Goal: Understand process/instructions: Learn how to perform a task or action

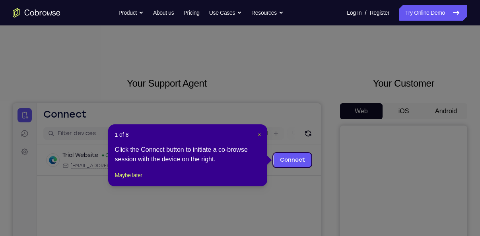
click at [258, 134] on span "×" at bounding box center [259, 135] width 3 height 6
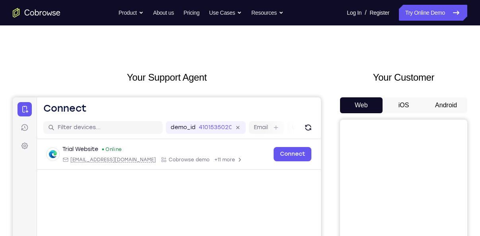
scroll to position [6, 0]
click at [449, 103] on button "Android" at bounding box center [446, 106] width 43 height 16
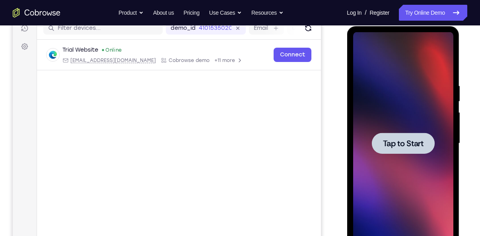
scroll to position [0, 0]
click at [423, 146] on span "Tap to Start" at bounding box center [403, 144] width 41 height 8
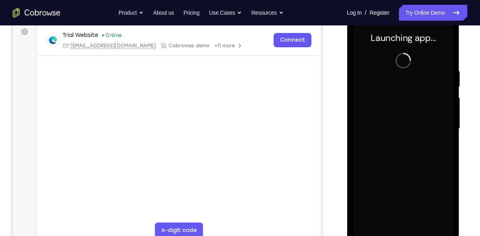
scroll to position [122, 0]
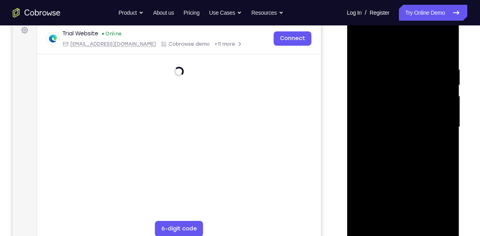
click at [407, 235] on div at bounding box center [403, 127] width 100 height 223
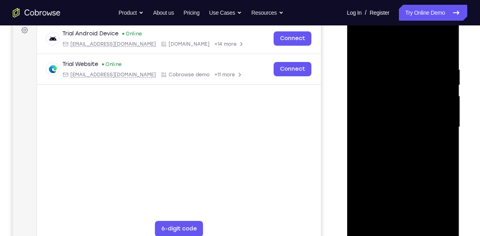
click at [435, 204] on div at bounding box center [403, 127] width 100 height 223
click at [386, 51] on div at bounding box center [403, 127] width 100 height 223
click at [435, 118] on div at bounding box center [403, 127] width 100 height 223
click at [394, 141] on div at bounding box center [403, 127] width 100 height 223
click at [398, 119] on div at bounding box center [403, 127] width 100 height 223
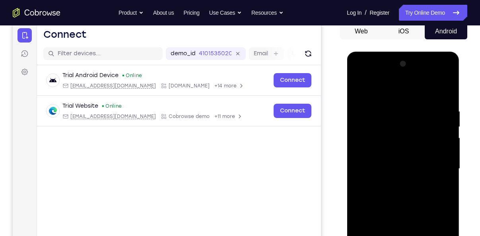
scroll to position [81, 0]
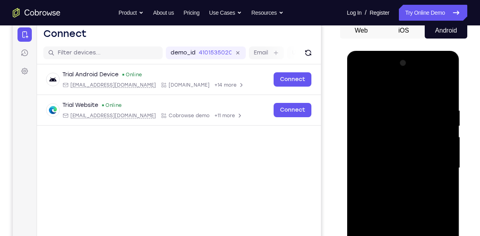
click at [392, 152] on div at bounding box center [403, 168] width 100 height 223
click at [362, 152] on div at bounding box center [403, 168] width 100 height 223
click at [378, 161] on div at bounding box center [403, 168] width 100 height 223
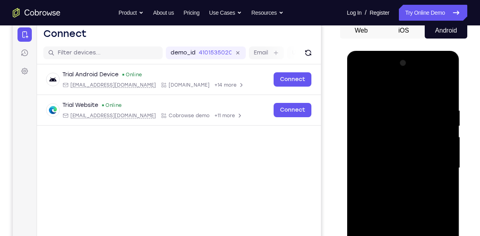
click at [376, 165] on div at bounding box center [403, 168] width 100 height 223
click at [384, 197] on div at bounding box center [403, 168] width 100 height 223
click at [412, 190] on div at bounding box center [403, 168] width 100 height 223
click at [409, 192] on div at bounding box center [403, 168] width 100 height 223
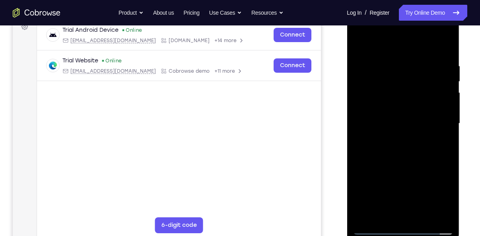
scroll to position [128, 0]
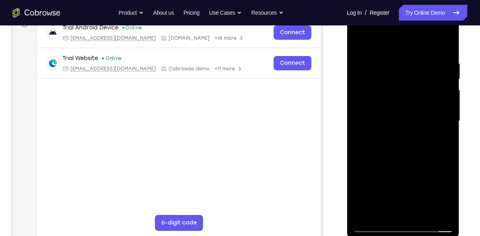
click at [399, 159] on div at bounding box center [403, 121] width 100 height 223
click at [423, 214] on div at bounding box center [403, 121] width 100 height 223
click at [402, 167] on div at bounding box center [403, 121] width 100 height 223
click at [408, 112] on div at bounding box center [403, 121] width 100 height 223
click at [358, 42] on div at bounding box center [403, 121] width 100 height 223
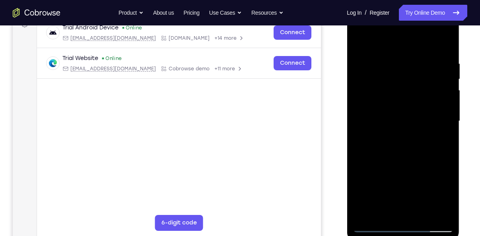
drag, startPoint x: 378, startPoint y: 174, endPoint x: 384, endPoint y: 127, distance: 47.0
click at [384, 127] on div at bounding box center [403, 121] width 100 height 223
click at [361, 40] on div at bounding box center [403, 121] width 100 height 223
click at [393, 64] on div at bounding box center [403, 121] width 100 height 223
click at [434, 144] on div at bounding box center [403, 121] width 100 height 223
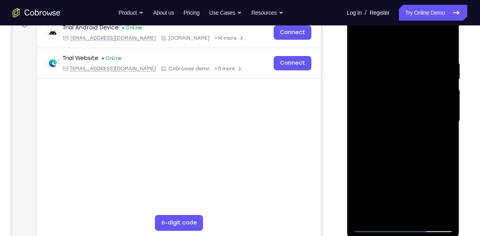
click at [433, 209] on div at bounding box center [403, 121] width 100 height 223
click at [443, 135] on div at bounding box center [403, 121] width 100 height 223
click at [442, 156] on div at bounding box center [403, 121] width 100 height 223
click at [431, 210] on div at bounding box center [403, 121] width 100 height 223
click at [364, 161] on div at bounding box center [403, 121] width 100 height 223
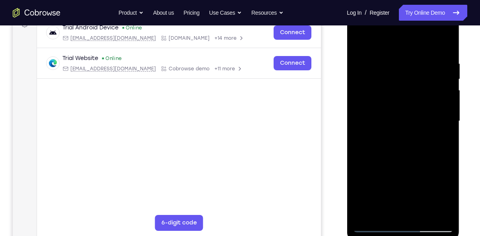
click at [437, 153] on div at bounding box center [403, 121] width 100 height 223
drag, startPoint x: 437, startPoint y: 153, endPoint x: 443, endPoint y: 44, distance: 109.2
click at [443, 44] on div at bounding box center [403, 121] width 100 height 223
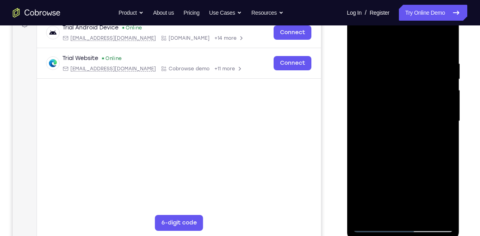
click at [422, 216] on div at bounding box center [403, 121] width 100 height 223
drag, startPoint x: 398, startPoint y: 167, endPoint x: 405, endPoint y: 86, distance: 80.7
click at [405, 86] on div at bounding box center [403, 121] width 100 height 223
click at [374, 227] on div at bounding box center [403, 121] width 100 height 223
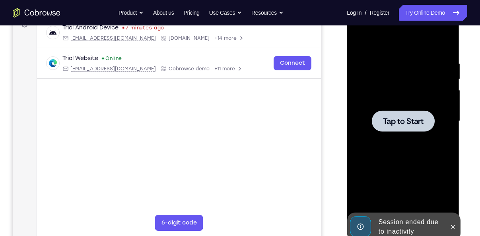
click at [402, 115] on div at bounding box center [403, 121] width 63 height 21
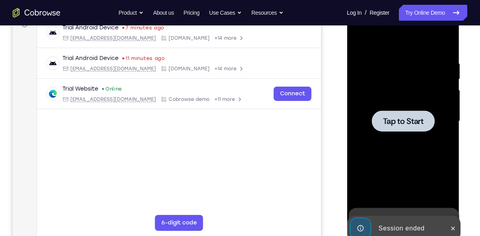
click at [418, 127] on div at bounding box center [403, 121] width 63 height 21
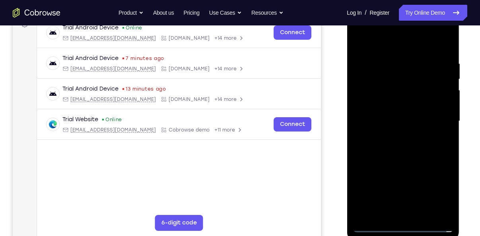
click at [401, 228] on div at bounding box center [403, 121] width 100 height 223
click at [438, 198] on div at bounding box center [403, 121] width 100 height 223
click at [389, 47] on div at bounding box center [403, 121] width 100 height 223
click at [433, 116] on div at bounding box center [403, 121] width 100 height 223
click at [392, 194] on div at bounding box center [403, 121] width 100 height 223
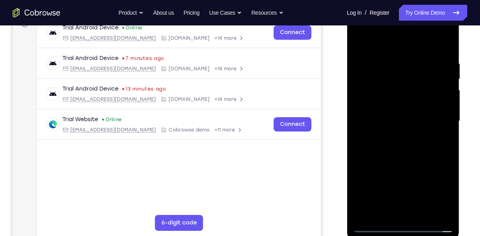
click at [394, 135] on div at bounding box center [403, 121] width 100 height 223
click at [384, 121] on div at bounding box center [403, 121] width 100 height 223
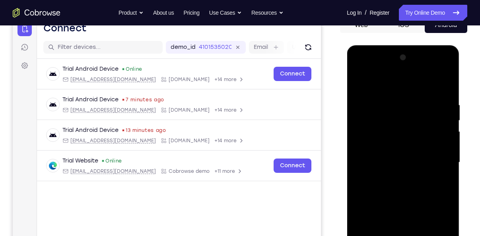
scroll to position [87, 0]
click at [381, 146] on div at bounding box center [403, 162] width 100 height 223
click at [365, 161] on div at bounding box center [403, 162] width 100 height 223
click at [384, 191] on div at bounding box center [403, 162] width 100 height 223
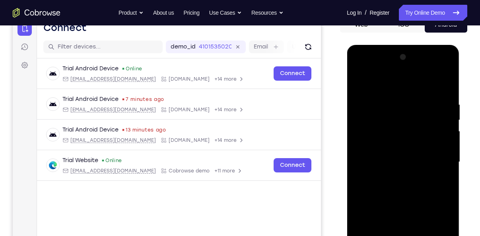
click at [384, 191] on div at bounding box center [403, 162] width 100 height 223
click at [386, 203] on div at bounding box center [403, 162] width 100 height 223
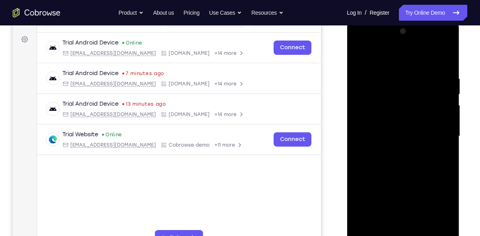
scroll to position [113, 0]
click at [422, 227] on div at bounding box center [403, 135] width 100 height 223
click at [402, 182] on div at bounding box center [403, 135] width 100 height 223
click at [406, 121] on div at bounding box center [403, 135] width 100 height 223
click at [364, 62] on div at bounding box center [403, 135] width 100 height 223
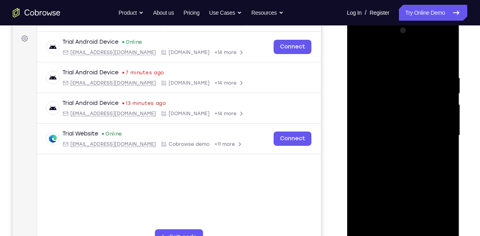
click at [361, 59] on div at bounding box center [403, 135] width 100 height 223
click at [394, 81] on div at bounding box center [403, 135] width 100 height 223
click at [430, 224] on div at bounding box center [403, 135] width 100 height 223
click at [391, 174] on div at bounding box center [403, 135] width 100 height 223
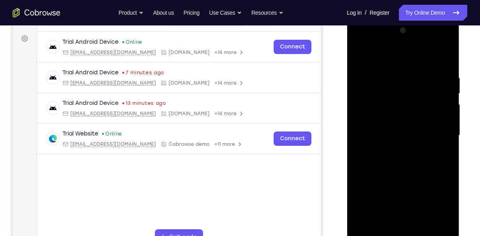
click at [370, 152] on div at bounding box center [403, 135] width 100 height 223
drag, startPoint x: 363, startPoint y: 152, endPoint x: 422, endPoint y: 156, distance: 59.9
click at [422, 156] on div at bounding box center [403, 135] width 100 height 223
click at [395, 148] on div at bounding box center [403, 135] width 100 height 223
click at [394, 125] on div at bounding box center [403, 135] width 100 height 223
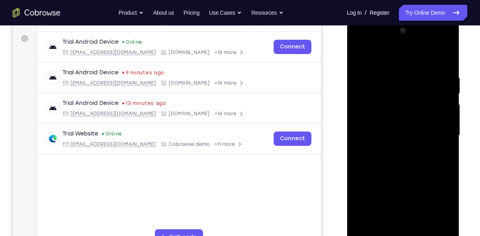
click at [367, 80] on div at bounding box center [403, 135] width 100 height 223
drag, startPoint x: 376, startPoint y: 123, endPoint x: 379, endPoint y: 88, distance: 35.6
click at [379, 88] on div at bounding box center [403, 135] width 100 height 223
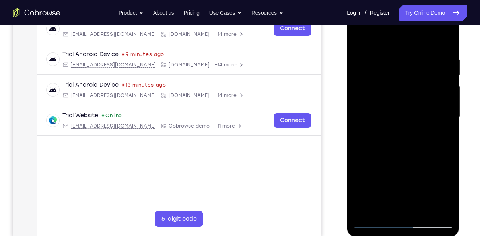
scroll to position [135, 0]
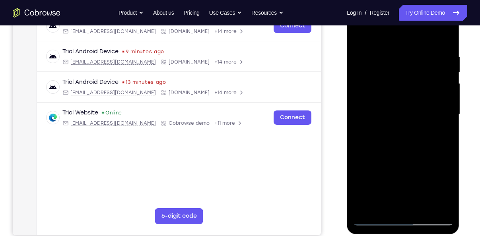
click at [381, 176] on div at bounding box center [403, 114] width 100 height 223
click at [364, 33] on div at bounding box center [403, 114] width 100 height 223
click at [446, 176] on div at bounding box center [403, 114] width 100 height 223
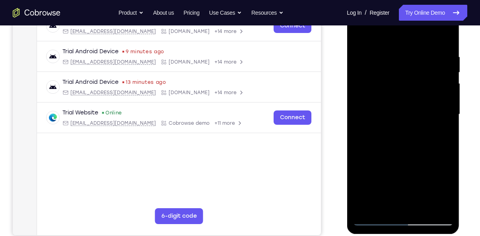
click at [446, 176] on div at bounding box center [403, 114] width 100 height 223
click at [426, 205] on div at bounding box center [403, 114] width 100 height 223
click at [391, 103] on div at bounding box center [403, 114] width 100 height 223
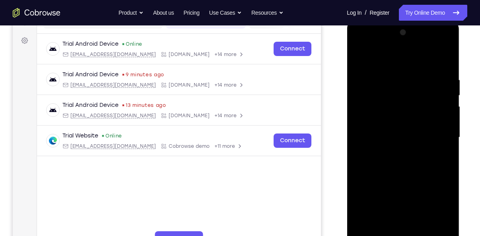
scroll to position [108, 0]
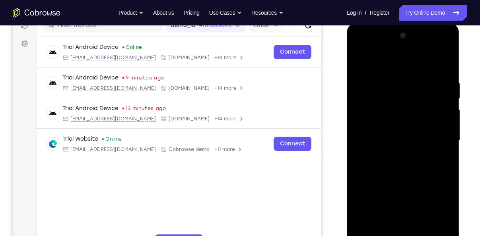
click at [361, 61] on div at bounding box center [403, 140] width 100 height 223
click at [391, 133] on div at bounding box center [403, 140] width 100 height 223
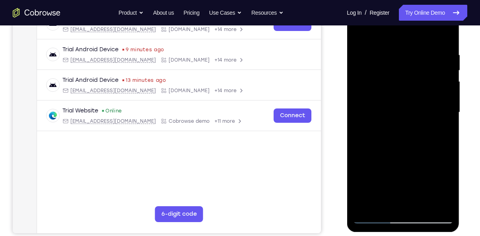
scroll to position [137, 0]
click at [355, 34] on div at bounding box center [403, 112] width 100 height 223
click at [381, 115] on div at bounding box center [403, 112] width 100 height 223
click at [362, 35] on div at bounding box center [403, 112] width 100 height 223
click at [364, 33] on div at bounding box center [403, 112] width 100 height 223
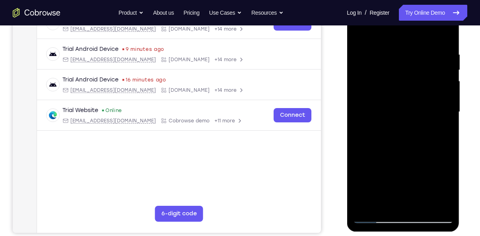
click at [414, 42] on div at bounding box center [403, 112] width 100 height 223
drag, startPoint x: 449, startPoint y: 90, endPoint x: 385, endPoint y: 107, distance: 65.8
click at [385, 107] on div at bounding box center [403, 112] width 100 height 223
click at [441, 92] on div at bounding box center [403, 112] width 100 height 223
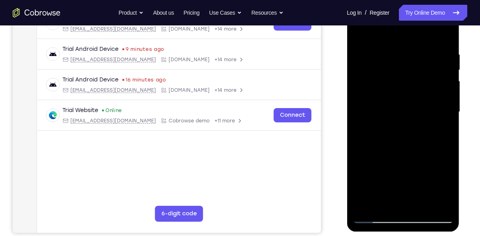
click at [437, 203] on div at bounding box center [403, 112] width 100 height 223
click at [423, 126] on div at bounding box center [403, 112] width 100 height 223
click at [373, 146] on div at bounding box center [403, 112] width 100 height 223
click at [359, 154] on div at bounding box center [403, 112] width 100 height 223
click at [431, 204] on div at bounding box center [403, 112] width 100 height 223
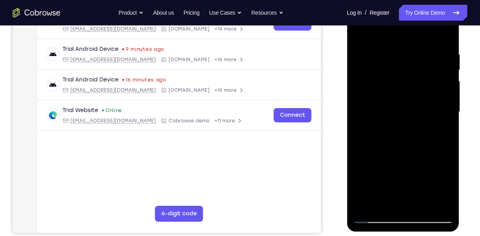
click at [441, 158] on div at bounding box center [403, 112] width 100 height 223
click at [434, 203] on div at bounding box center [403, 112] width 100 height 223
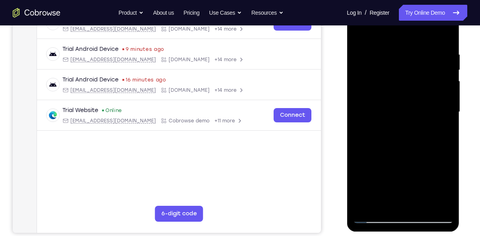
click at [435, 168] on div at bounding box center [403, 112] width 100 height 223
click at [448, 37] on div at bounding box center [403, 112] width 100 height 223
click at [421, 203] on div at bounding box center [403, 112] width 100 height 223
click at [394, 121] on div at bounding box center [403, 112] width 100 height 223
click at [359, 34] on div at bounding box center [403, 112] width 100 height 223
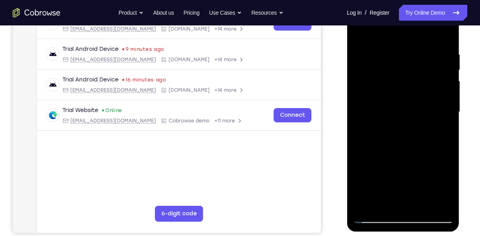
click at [380, 151] on div at bounding box center [403, 112] width 100 height 223
click at [362, 34] on div at bounding box center [403, 112] width 100 height 223
click at [384, 135] on div at bounding box center [403, 112] width 100 height 223
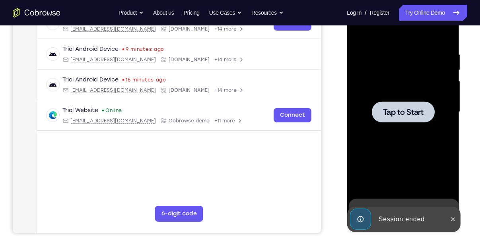
click at [393, 108] on span "Tap to Start" at bounding box center [403, 112] width 41 height 8
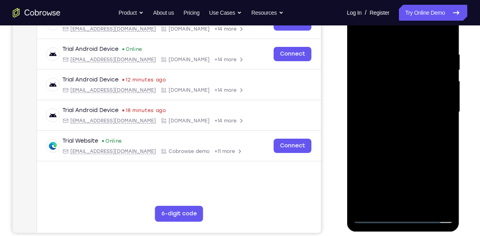
click at [400, 218] on div at bounding box center [403, 112] width 100 height 223
click at [437, 181] on div at bounding box center [403, 112] width 100 height 223
click at [383, 35] on div at bounding box center [403, 112] width 100 height 223
click at [439, 113] on div at bounding box center [403, 112] width 100 height 223
click at [393, 125] on div at bounding box center [403, 112] width 100 height 223
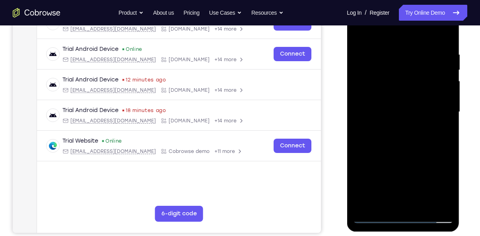
click at [390, 102] on div at bounding box center [403, 112] width 100 height 223
click at [381, 98] on div at bounding box center [403, 112] width 100 height 223
click at [387, 111] on div at bounding box center [403, 112] width 100 height 223
click at [390, 135] on div at bounding box center [403, 112] width 100 height 223
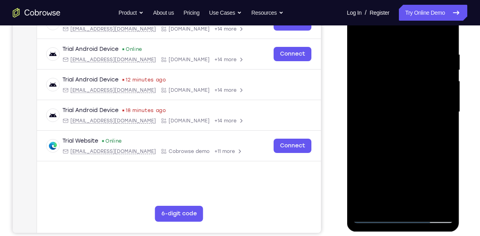
click at [390, 135] on div at bounding box center [403, 112] width 100 height 223
click at [404, 152] on div at bounding box center [403, 112] width 100 height 223
click at [421, 205] on div at bounding box center [403, 112] width 100 height 223
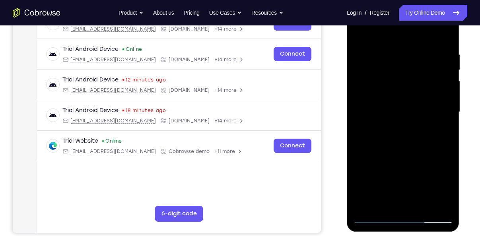
click at [392, 156] on div at bounding box center [403, 112] width 100 height 223
click at [403, 105] on div at bounding box center [403, 112] width 100 height 223
click at [360, 32] on div at bounding box center [403, 112] width 100 height 223
click at [383, 135] on div at bounding box center [403, 112] width 100 height 223
click at [363, 34] on div at bounding box center [403, 112] width 100 height 223
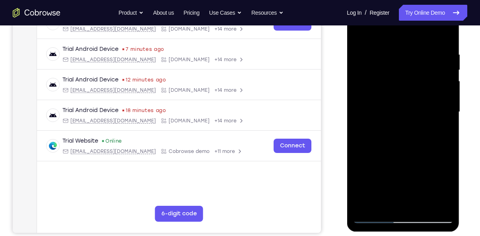
click at [359, 33] on div at bounding box center [403, 112] width 100 height 223
drag, startPoint x: 416, startPoint y: 75, endPoint x: 409, endPoint y: 146, distance: 72.0
click at [409, 146] on div at bounding box center [403, 112] width 100 height 223
drag, startPoint x: 402, startPoint y: 160, endPoint x: 408, endPoint y: 106, distance: 54.4
click at [408, 106] on div at bounding box center [403, 112] width 100 height 223
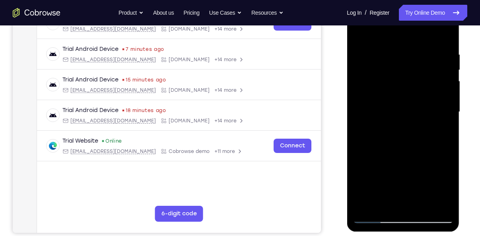
click at [423, 204] on div at bounding box center [403, 112] width 100 height 223
click at [403, 135] on div at bounding box center [403, 112] width 100 height 223
